Goal: Navigation & Orientation: Go to known website

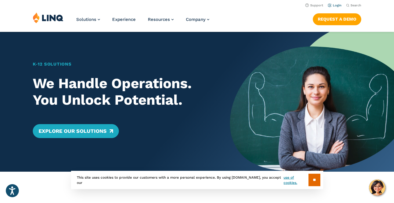
click at [335, 5] on link "Login" at bounding box center [335, 5] width 14 height 4
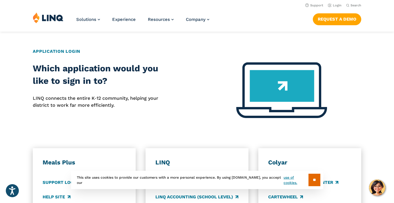
scroll to position [212, 0]
